Goal: Go to known website: Access a specific website the user already knows

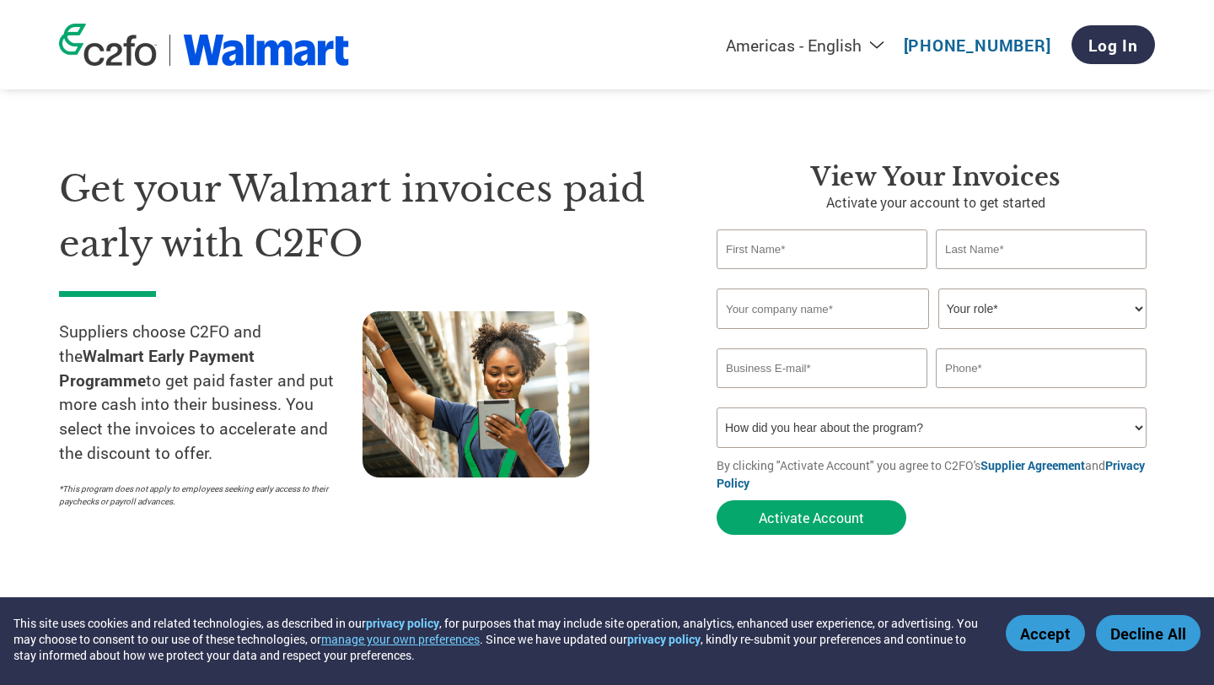
select select "en-[GEOGRAPHIC_DATA]"
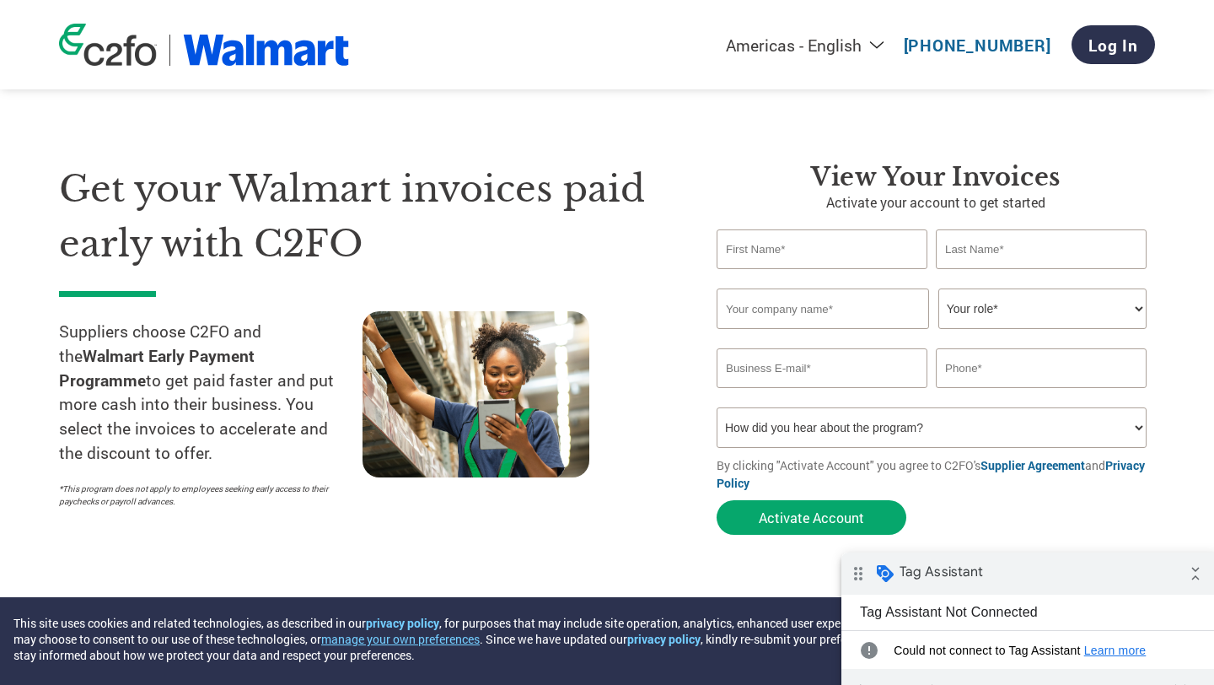
click at [997, 565] on div "drag_indicator Tag Assistant collapse_all" at bounding box center [1031, 573] width 379 height 42
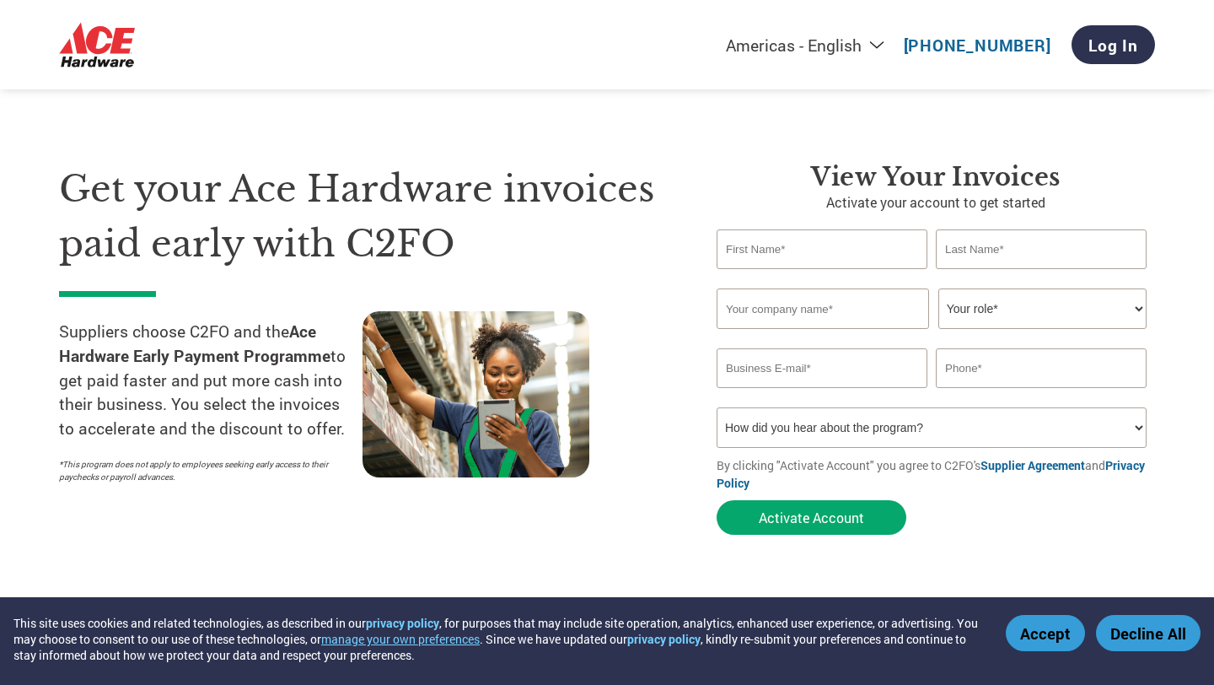
select select "en-[GEOGRAPHIC_DATA]"
click at [1010, 150] on div "Get your Ace Hardware invoices paid early with C2FO Suppliers choose C2FO and t…" at bounding box center [607, 318] width 1096 height 449
